Goal: Transaction & Acquisition: Purchase product/service

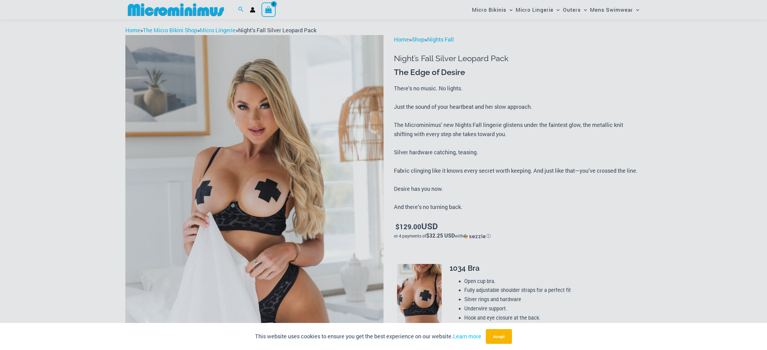
scroll to position [87, 0]
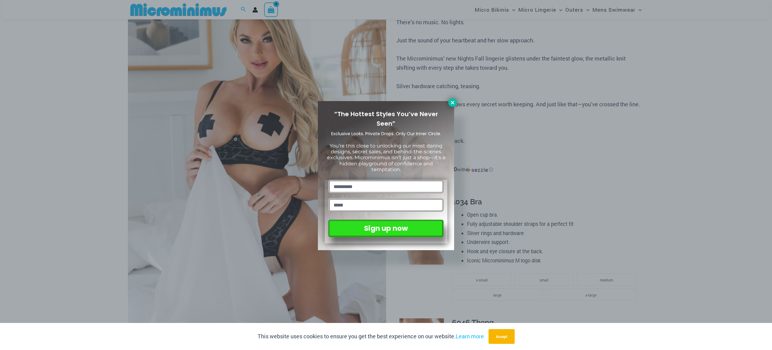
click at [456, 102] on button at bounding box center [452, 102] width 9 height 9
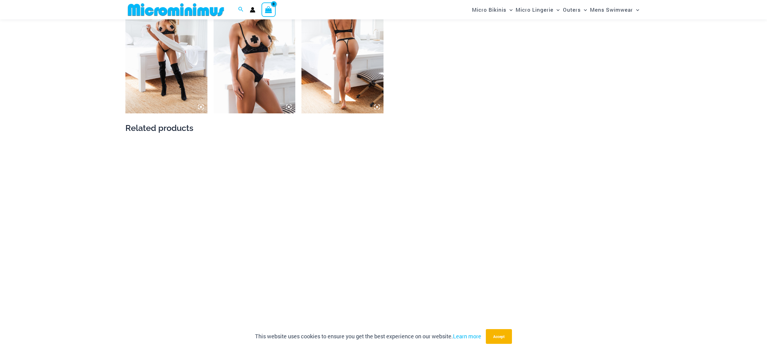
scroll to position [979, 0]
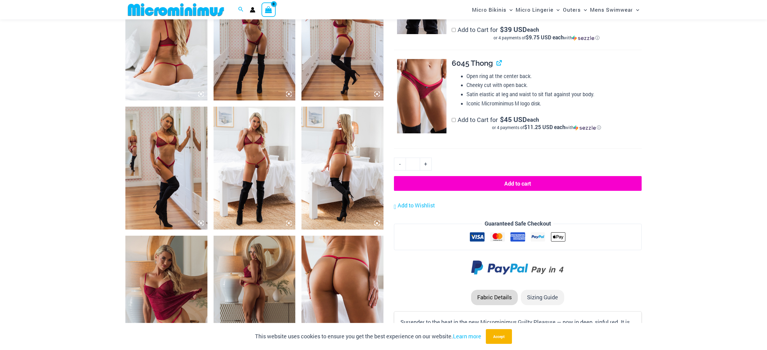
scroll to position [518, 0]
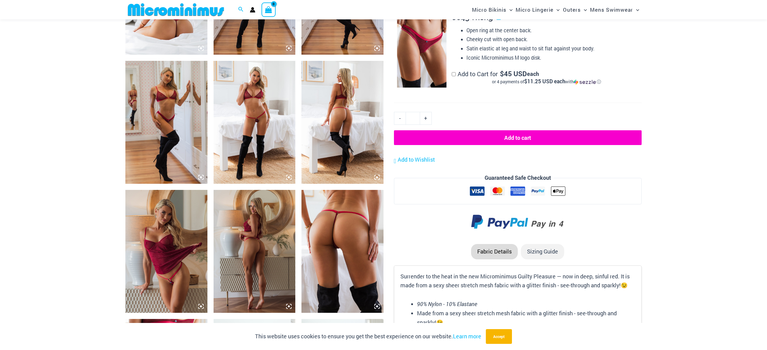
click at [260, 108] on img at bounding box center [255, 122] width 82 height 123
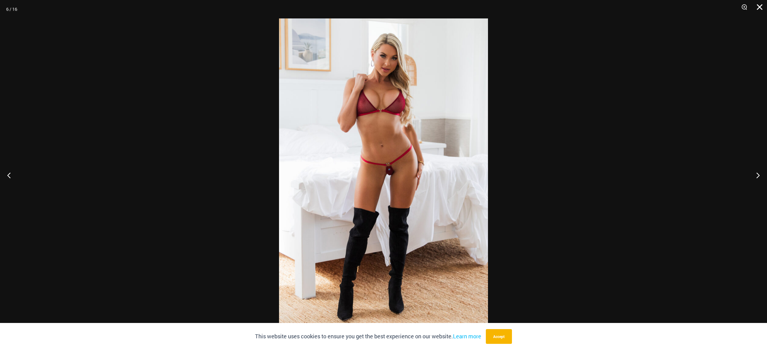
click at [761, 3] on button "Close" at bounding box center [757, 9] width 15 height 18
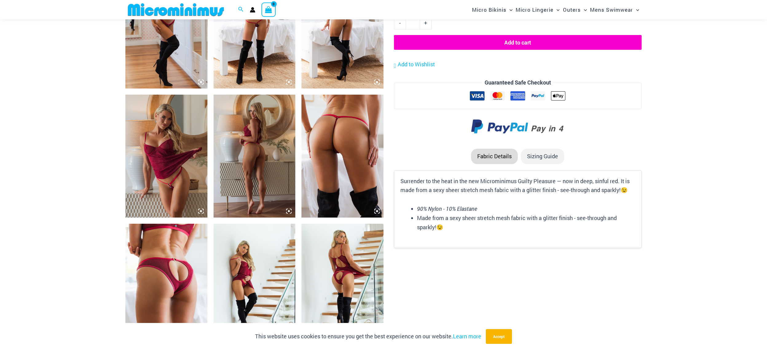
scroll to position [641, 0]
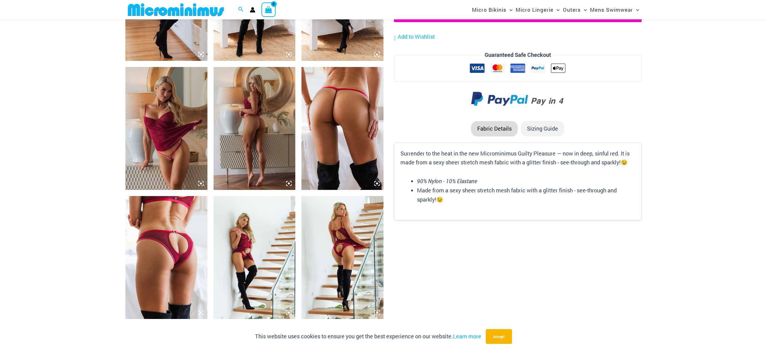
click at [258, 126] on img at bounding box center [255, 128] width 82 height 123
